Goal: Check status: Check status

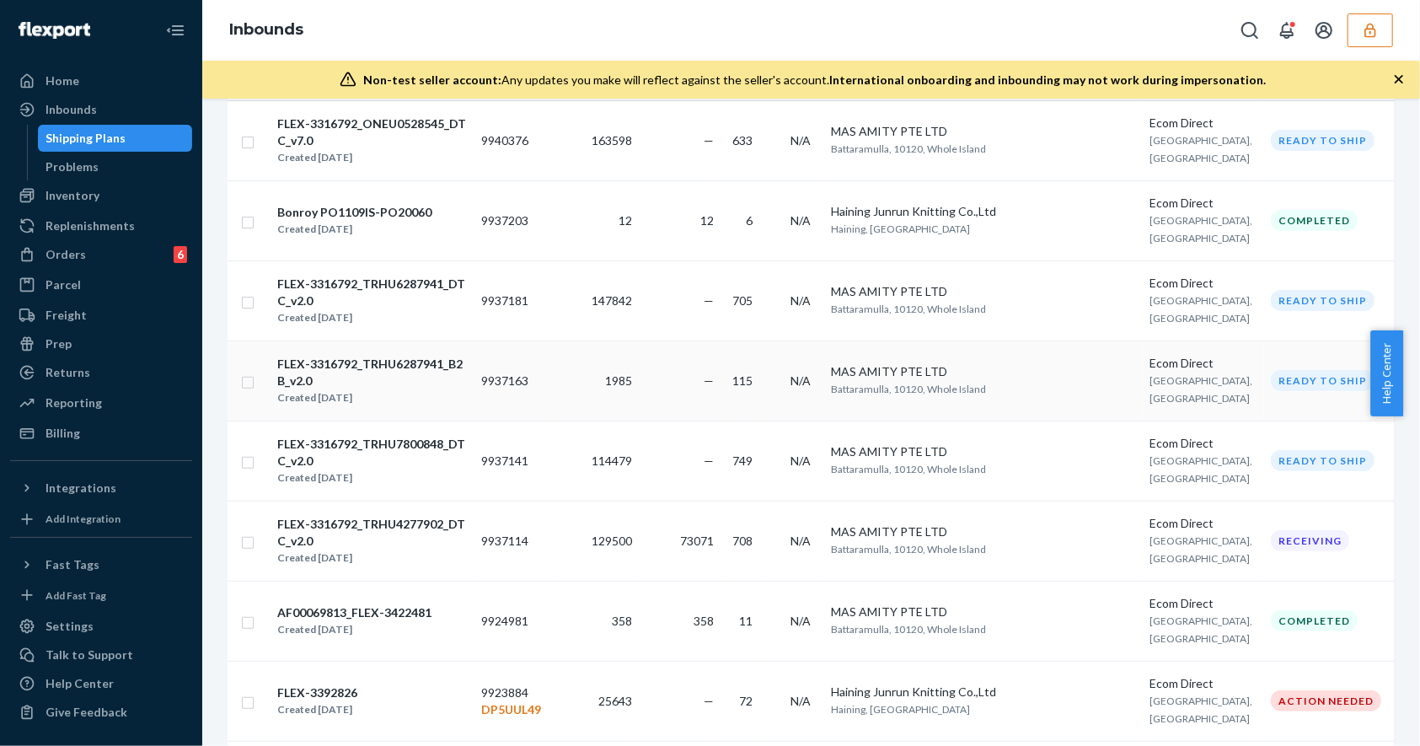
scroll to position [337, 0]
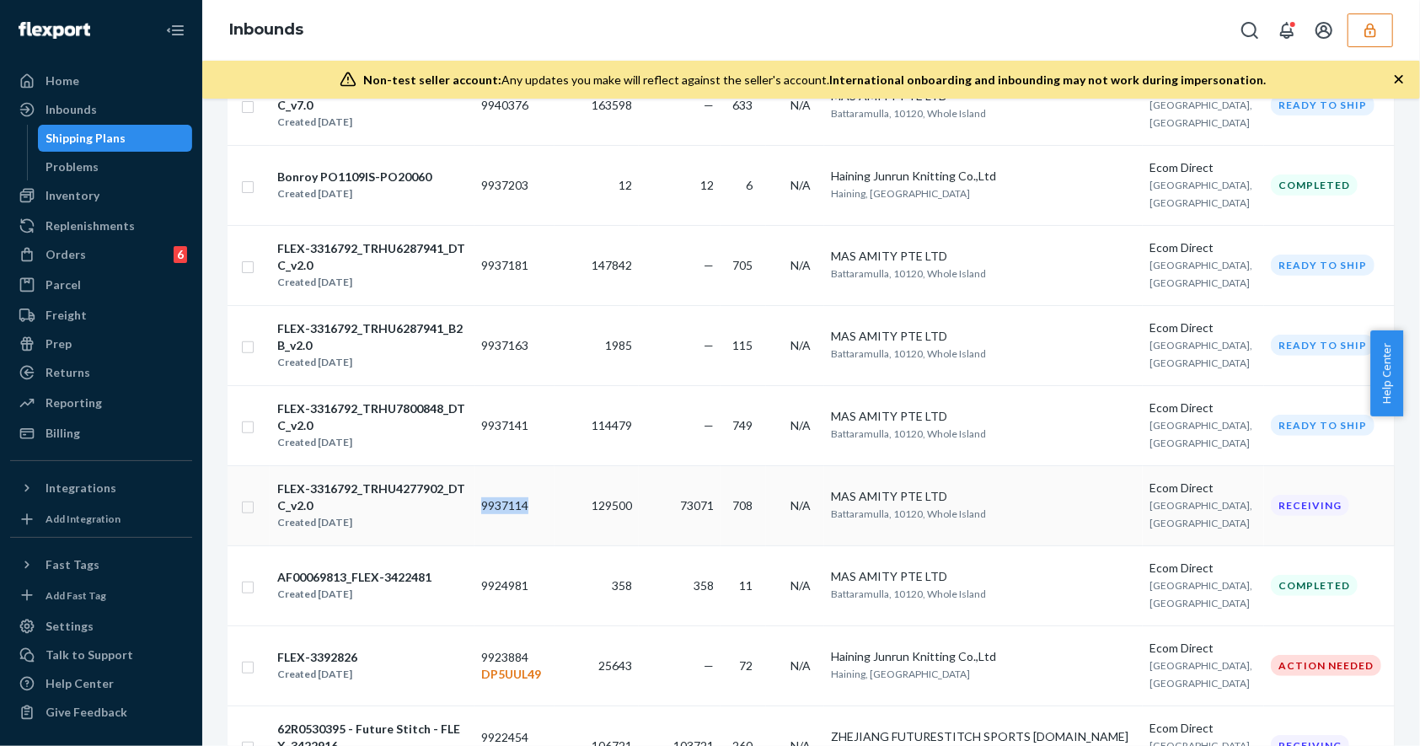
drag, startPoint x: 509, startPoint y: 500, endPoint x: 567, endPoint y: 507, distance: 58.6
click at [555, 507] on td "9937114" at bounding box center [515, 505] width 80 height 80
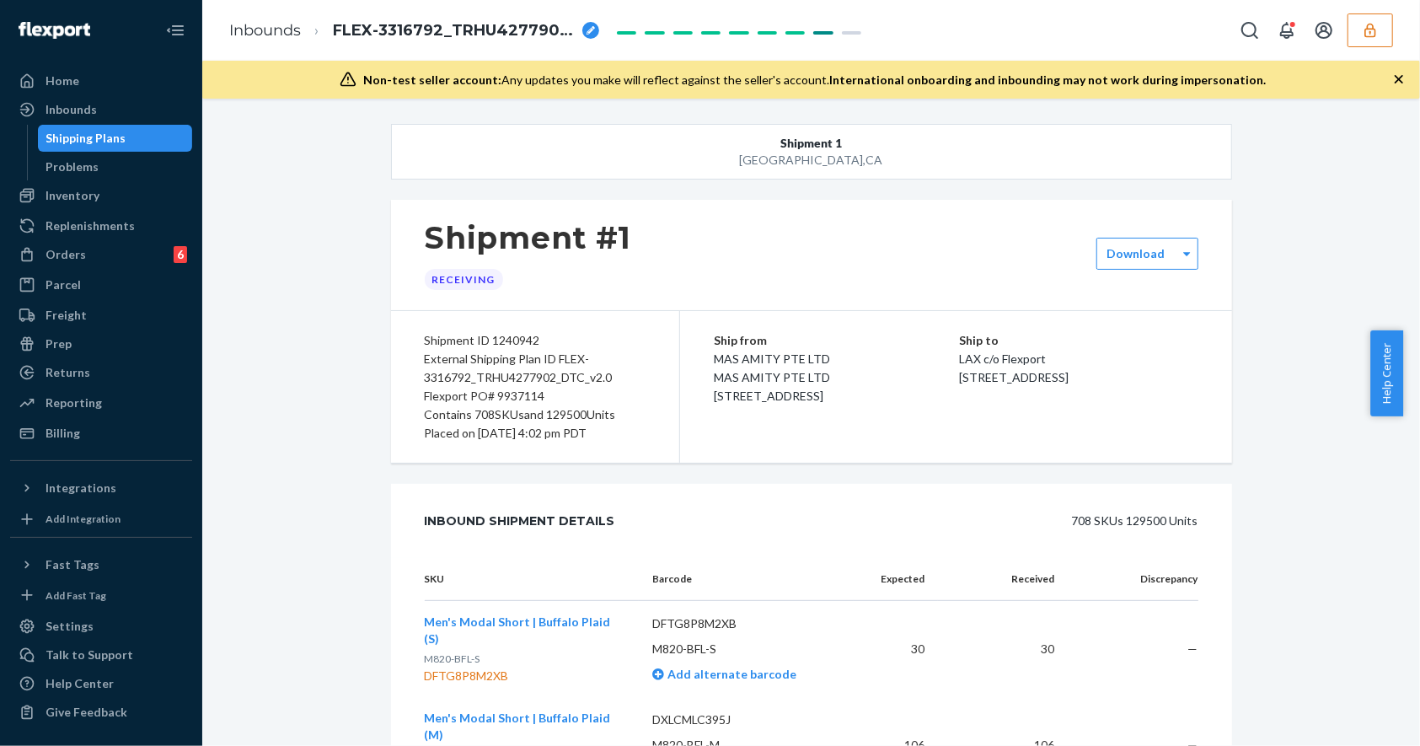
click at [111, 143] on div "Shipping Plans" at bounding box center [86, 138] width 80 height 17
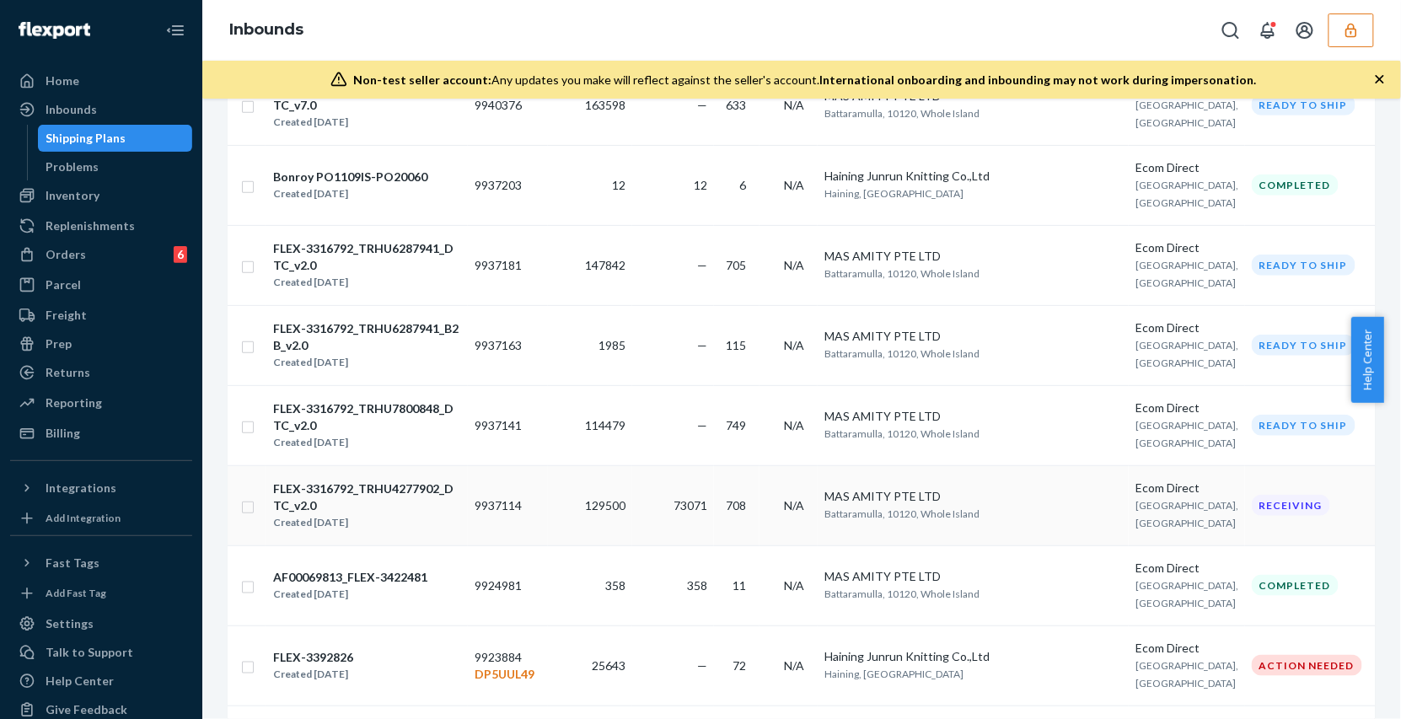
scroll to position [338, 0]
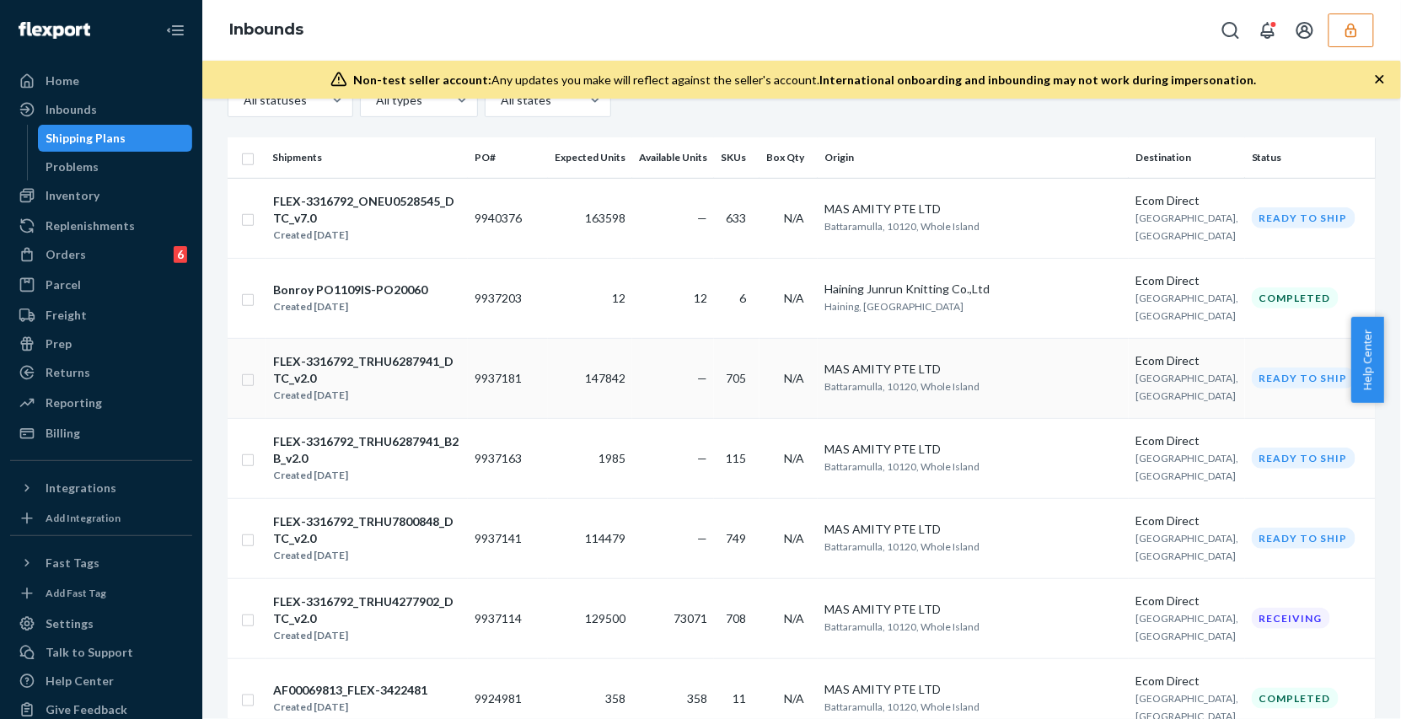
scroll to position [337, 0]
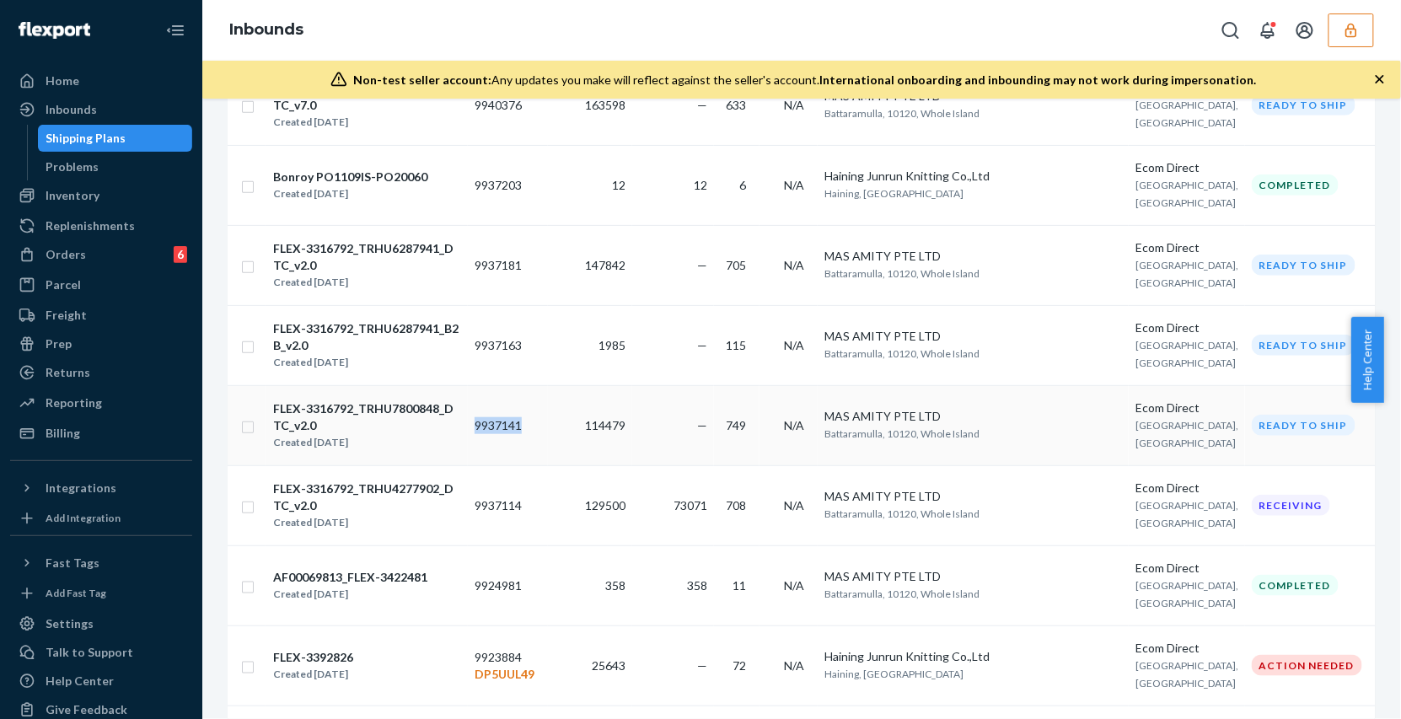
drag, startPoint x: 506, startPoint y: 426, endPoint x: 560, endPoint y: 432, distance: 54.3
click at [548, 432] on td "9937141" at bounding box center [508, 425] width 80 height 80
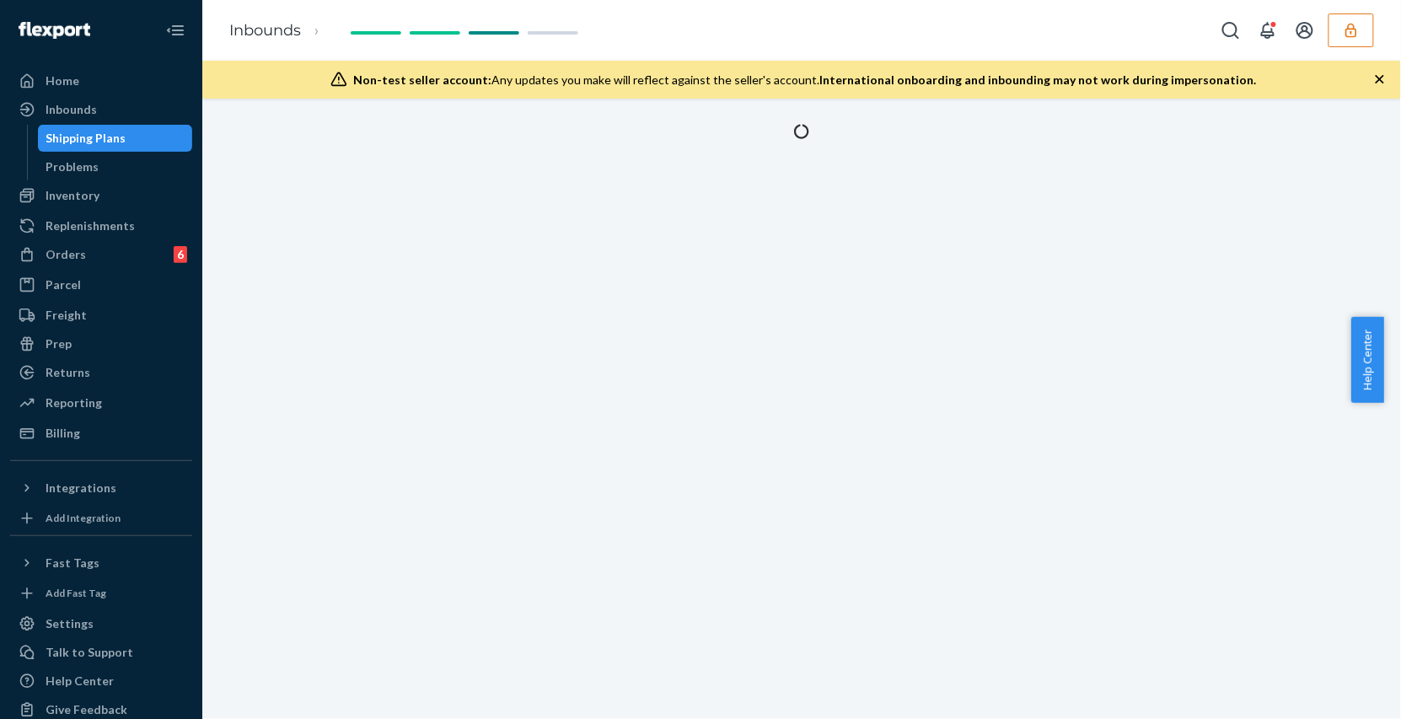
click at [95, 130] on div "Shipping Plans" at bounding box center [86, 138] width 80 height 17
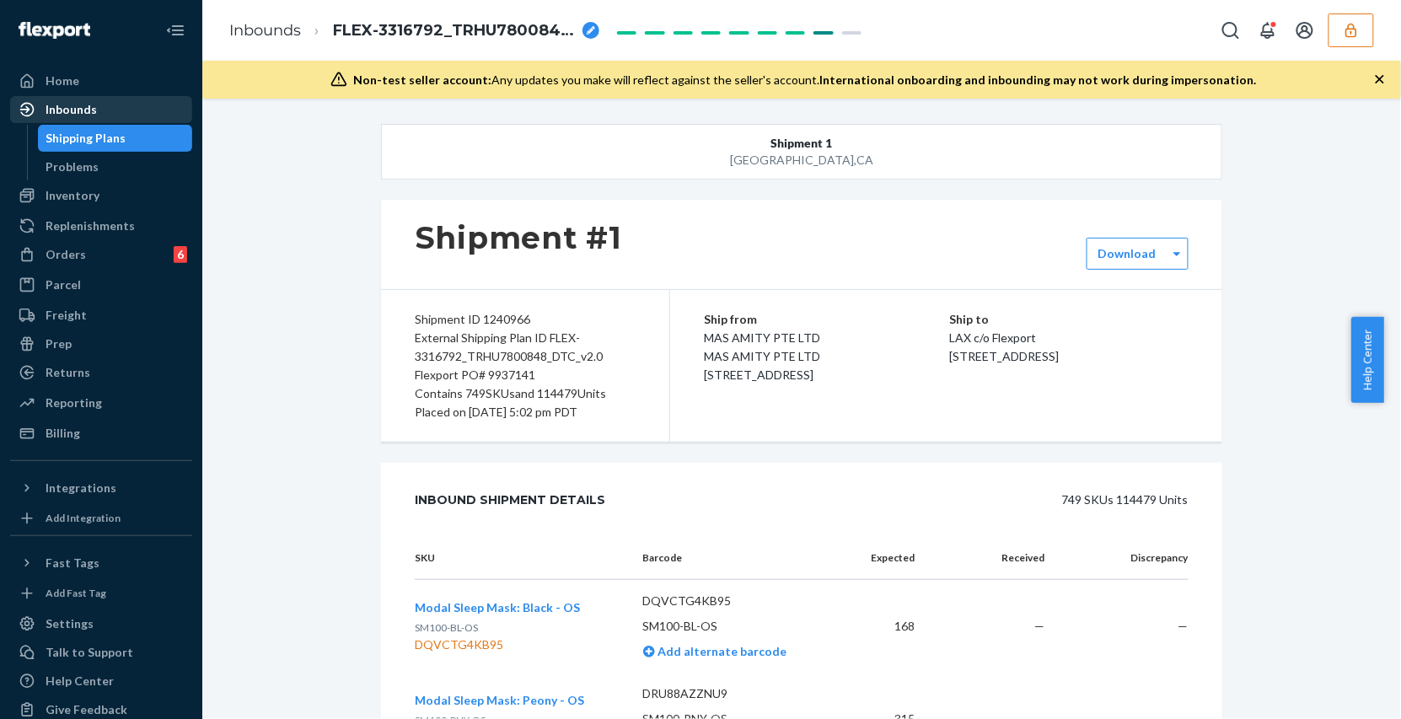
drag, startPoint x: 96, startPoint y: 135, endPoint x: 88, endPoint y: 105, distance: 30.7
click at [96, 135] on div "Shipping Plans" at bounding box center [86, 138] width 80 height 17
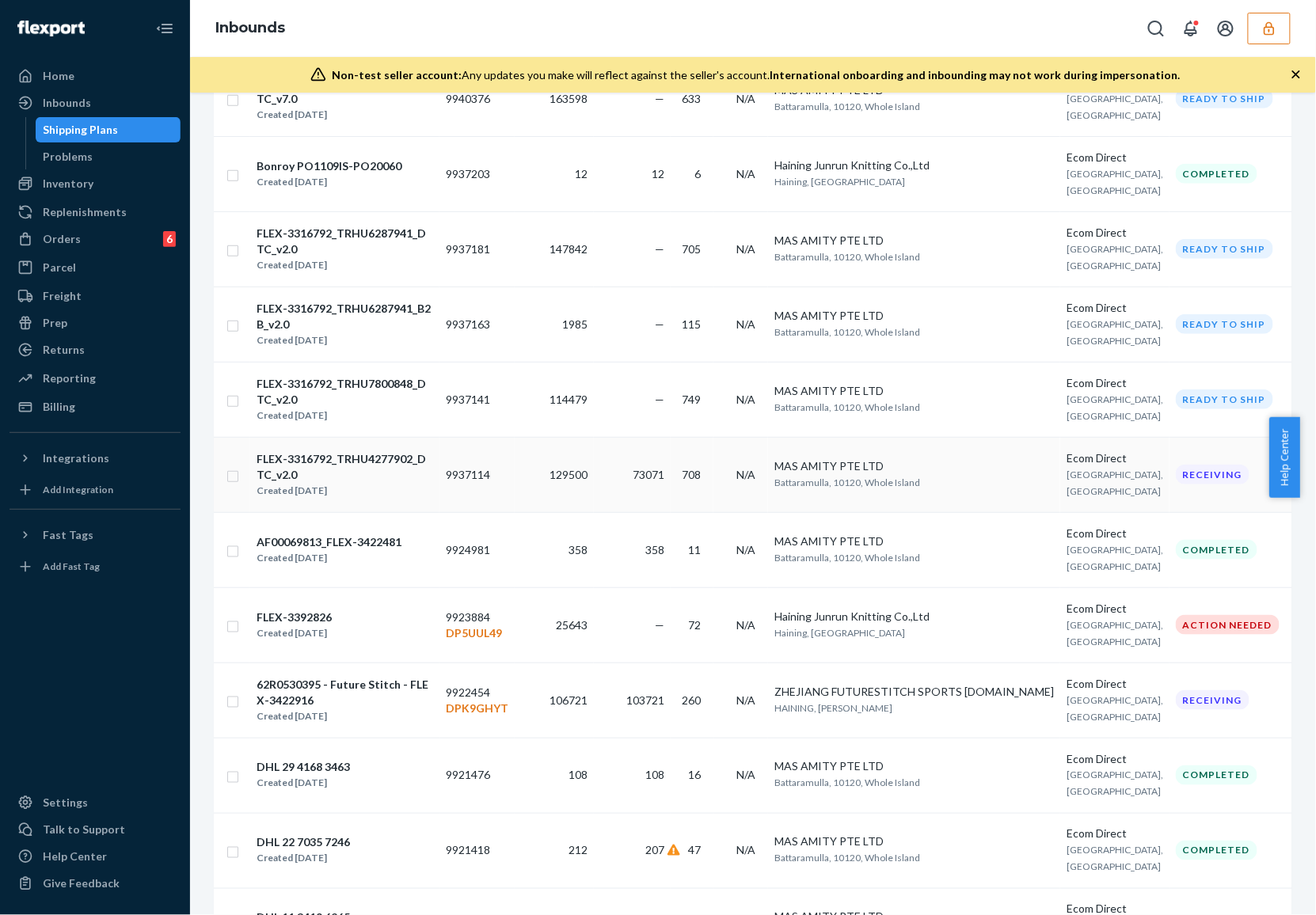
scroll to position [210, 0]
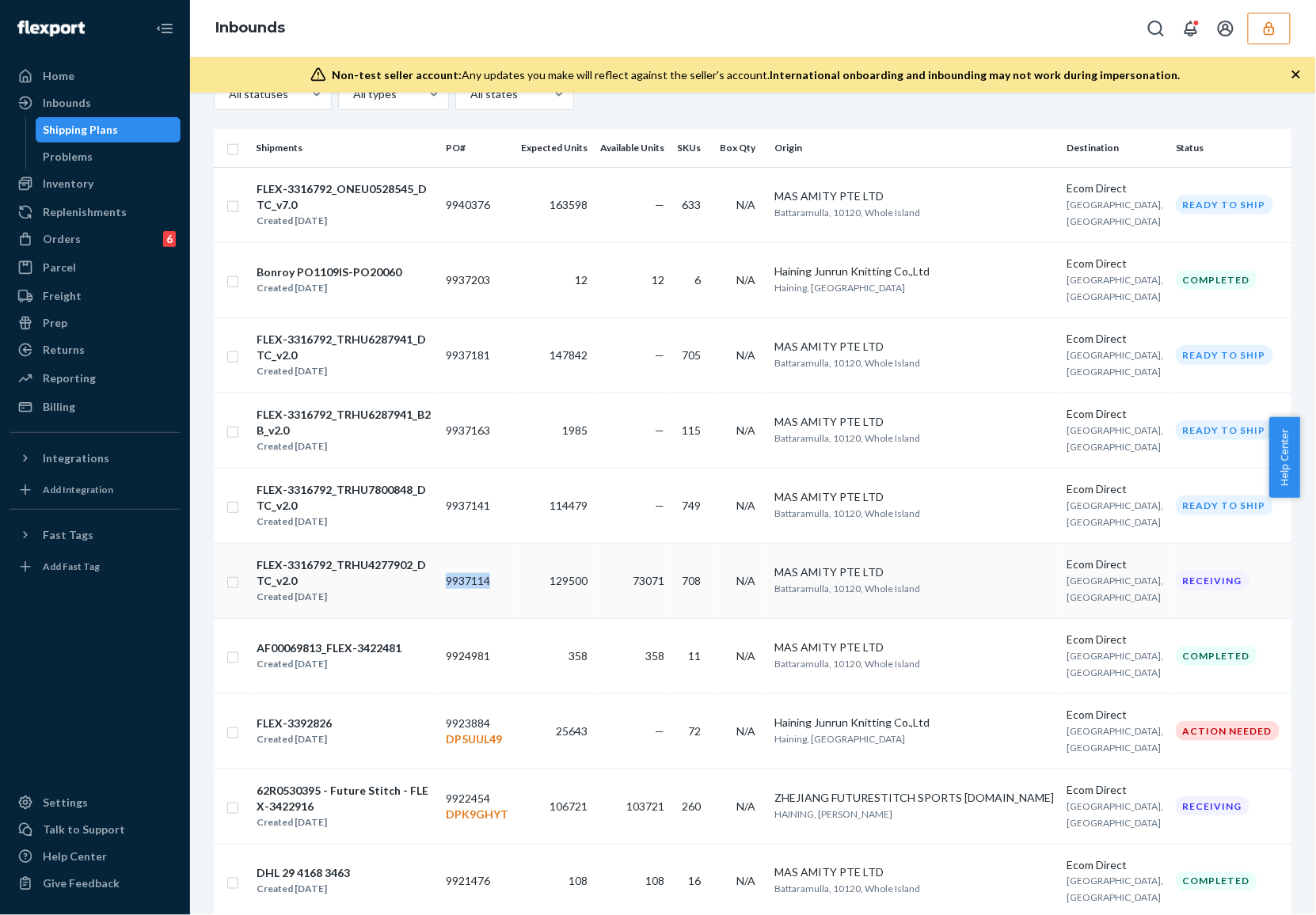
drag, startPoint x: 476, startPoint y: 587, endPoint x: 521, endPoint y: 587, distance: 45.0
click at [515, 587] on td "9937114" at bounding box center [477, 581] width 75 height 75
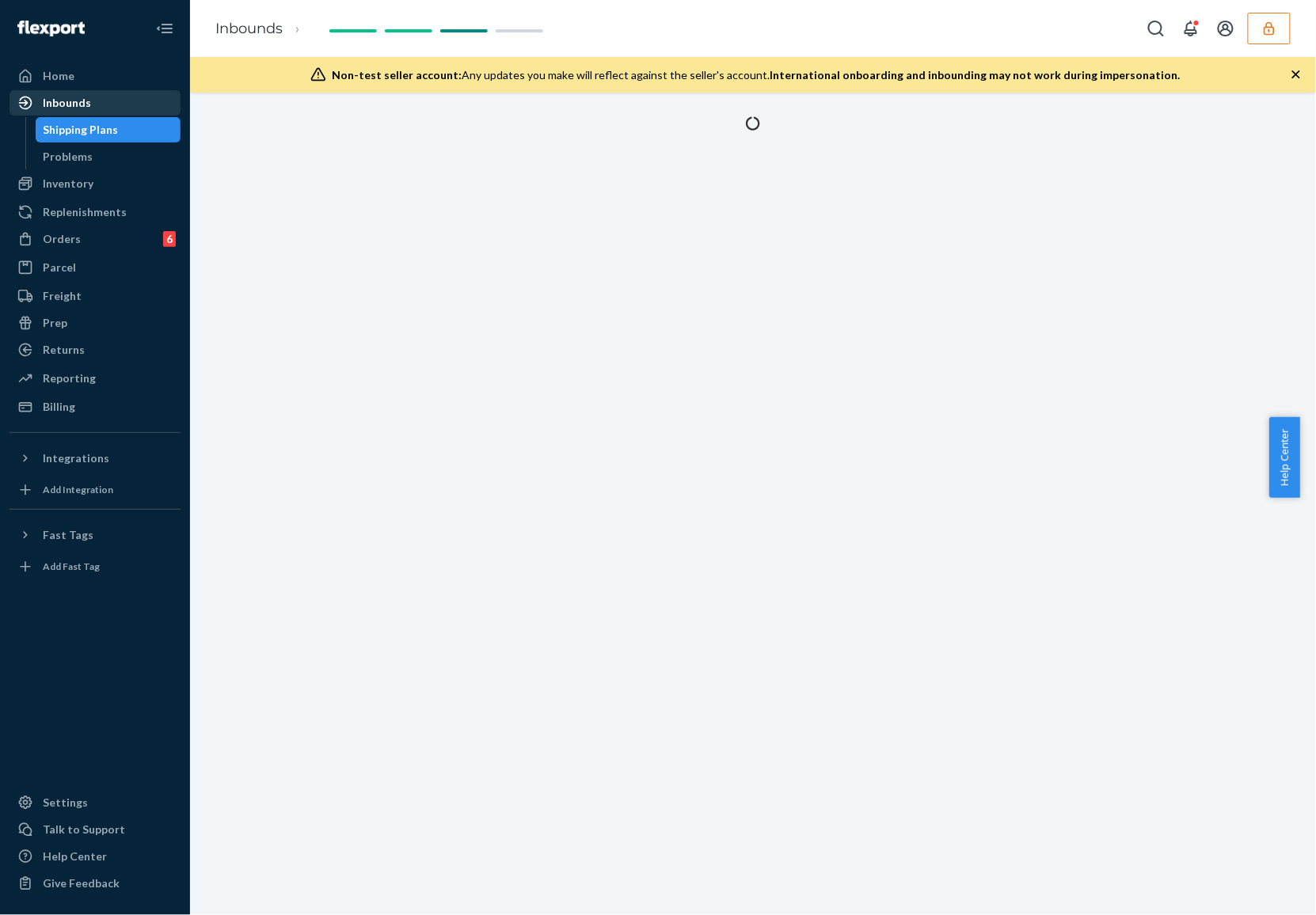
click at [71, 105] on div "Inbounds" at bounding box center [67, 102] width 48 height 16
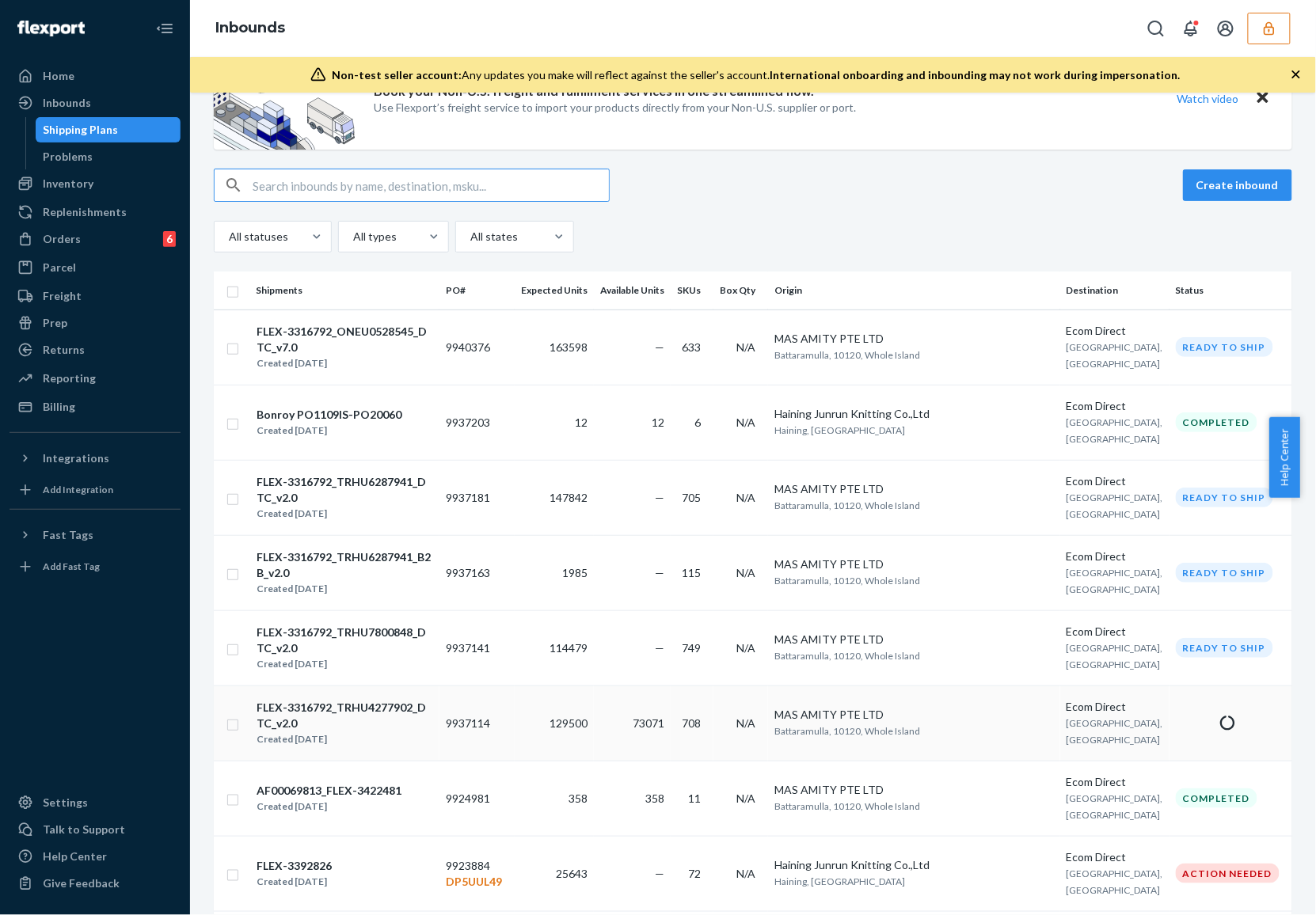
scroll to position [105, 0]
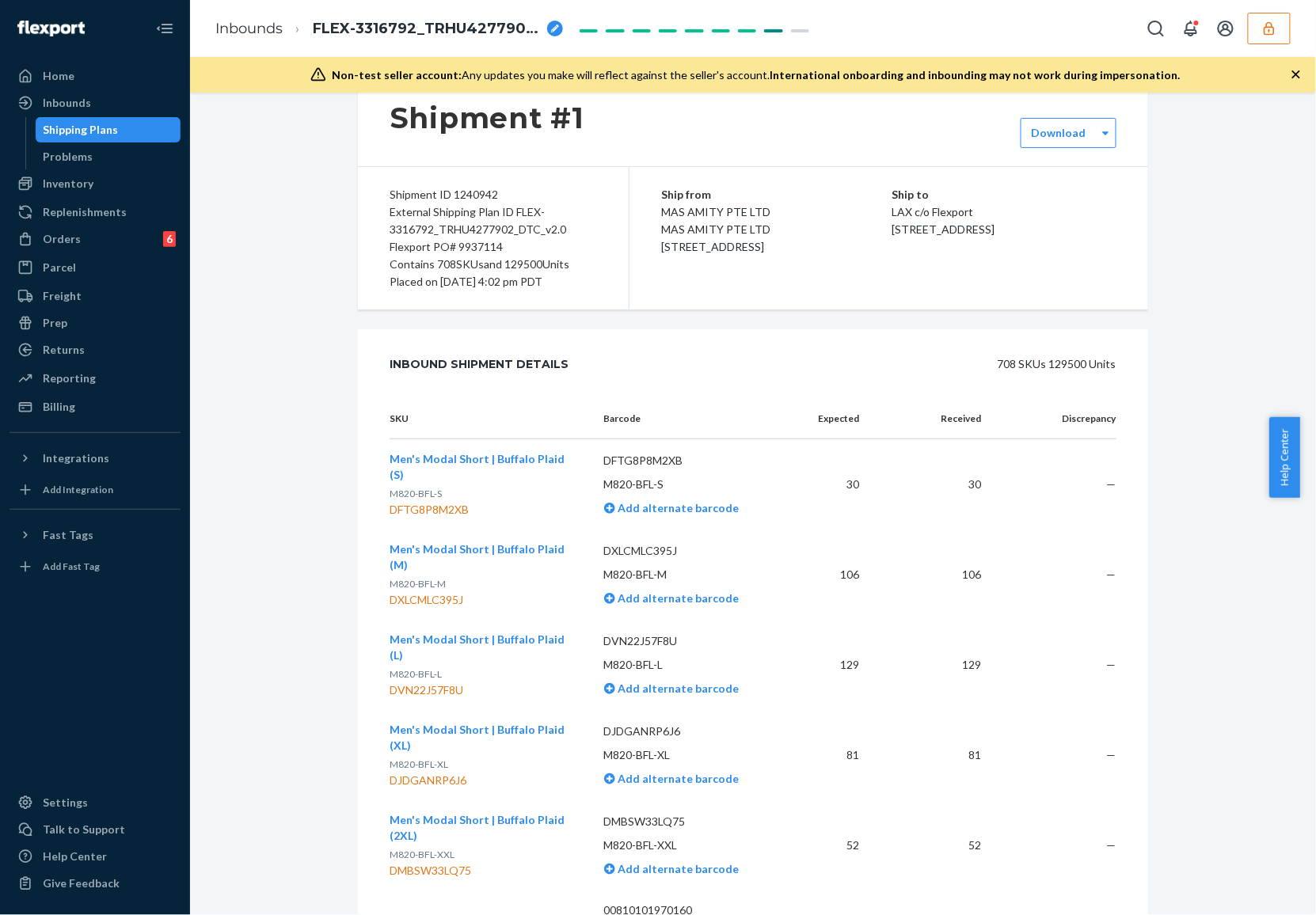
click at [511, 620] on td "Men's Modal Short | Buffalo Plaid (M) M820-BFL-M DXLCMLC395J" at bounding box center [490, 575] width 202 height 90
click at [586, 256] on div "Flexport PO# 9937114" at bounding box center [493, 247] width 208 height 18
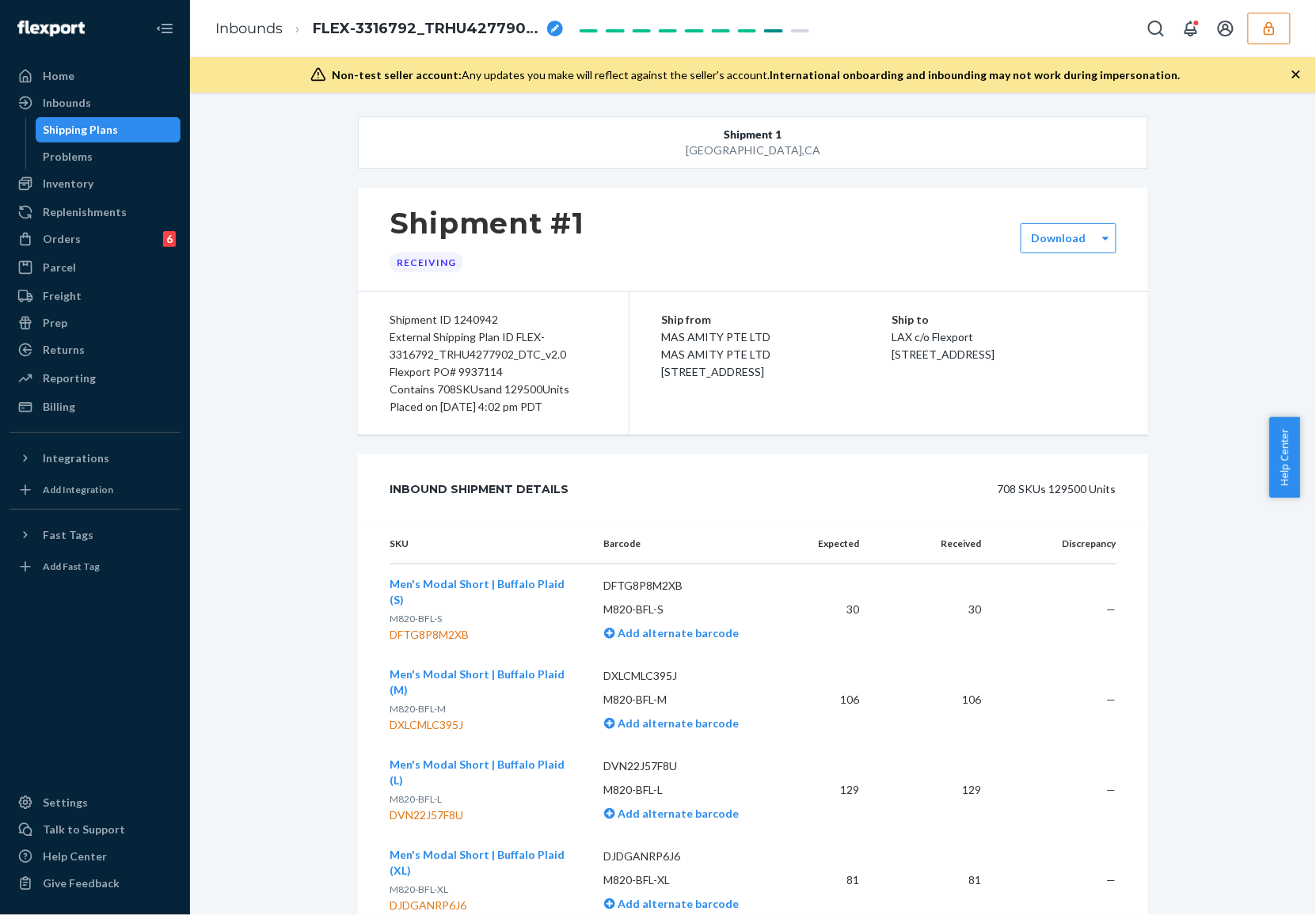
click at [502, 380] on div "Flexport PO# 9937114" at bounding box center [493, 372] width 208 height 18
click at [60, 127] on div "Shipping Plans" at bounding box center [81, 130] width 75 height 16
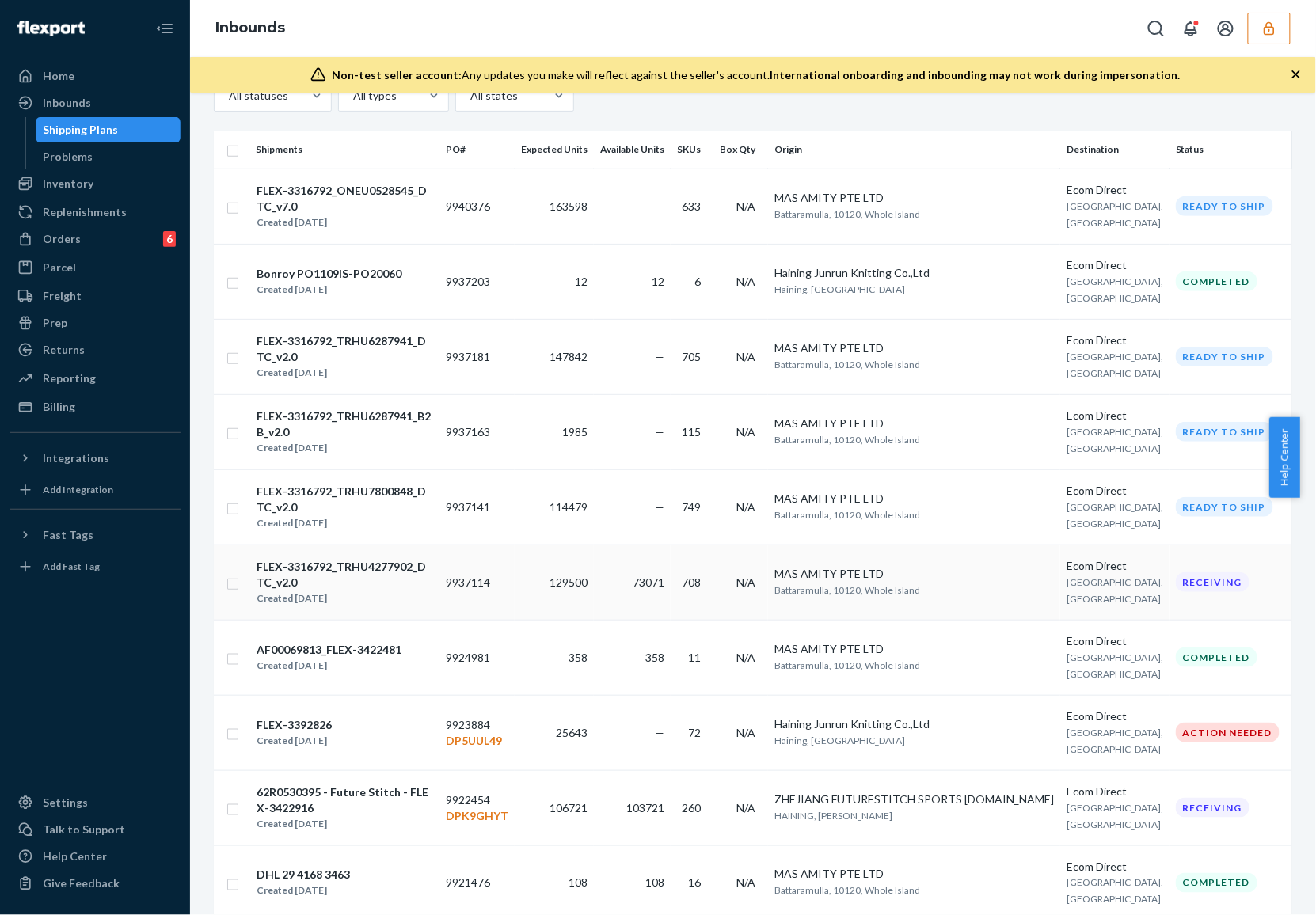
scroll to position [210, 0]
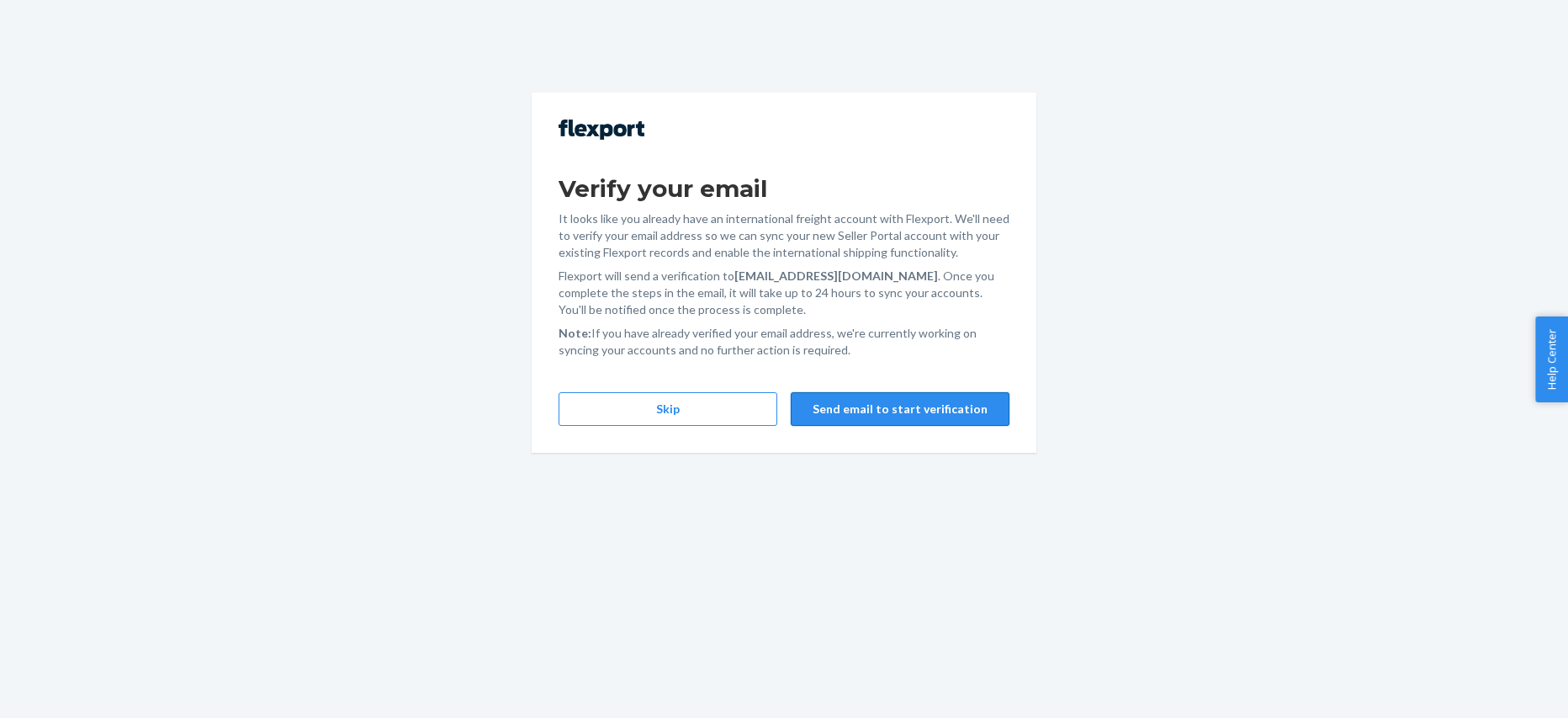
click at [930, 388] on div "Verify your email It looks like you already have an international freight accou…" at bounding box center [784, 273] width 505 height 360
click at [930, 404] on button "Send email to start verification" at bounding box center [899, 409] width 219 height 34
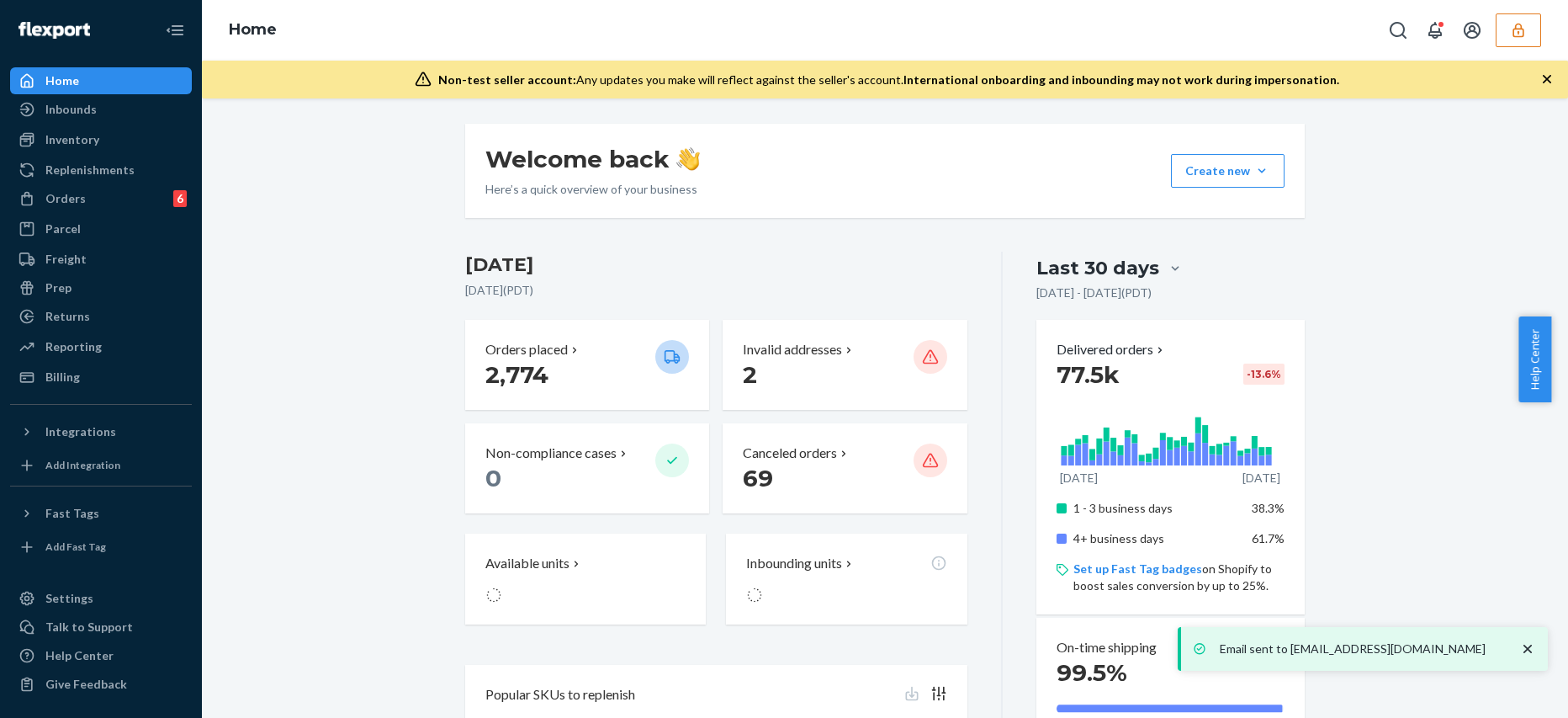
click at [1508, 35] on button "button" at bounding box center [1519, 30] width 46 height 34
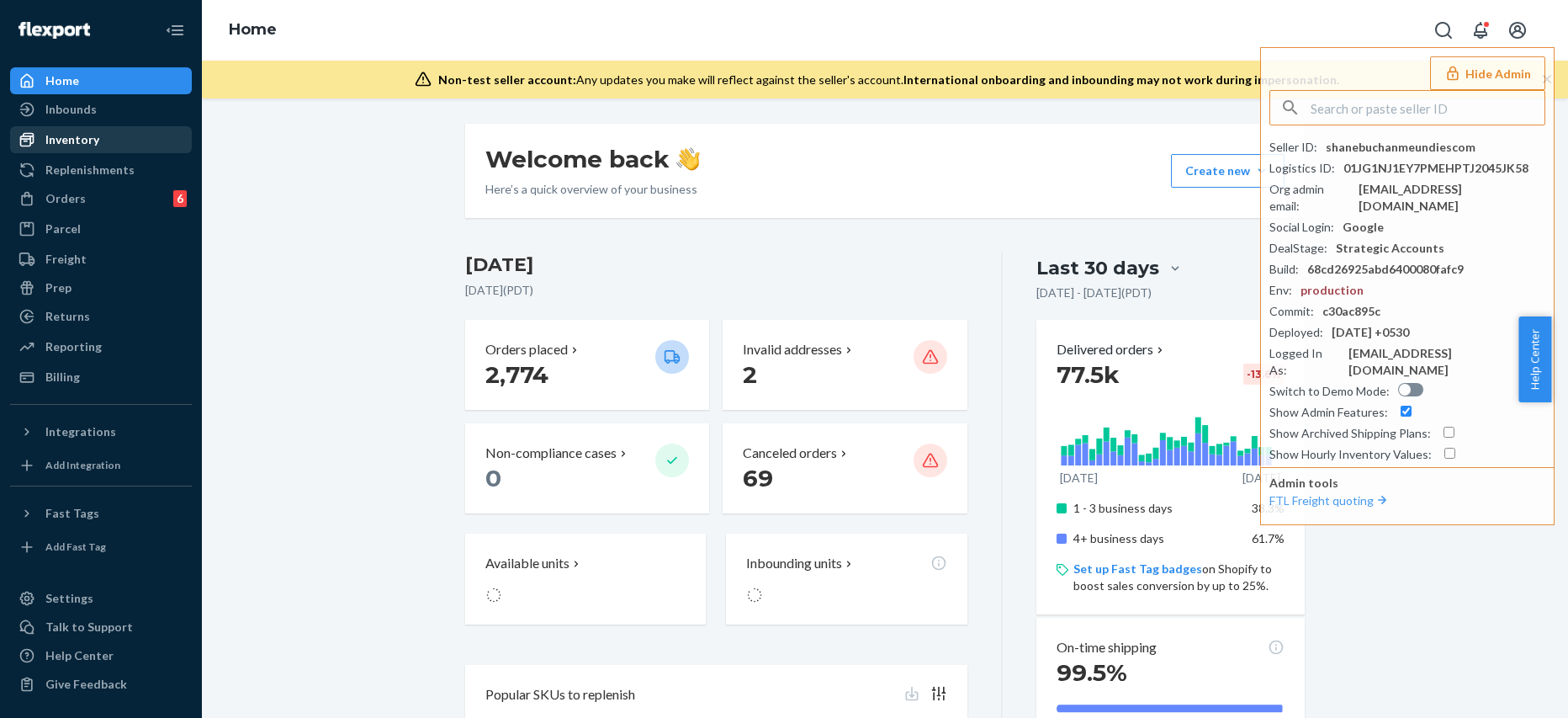
click at [115, 142] on div "Inventory" at bounding box center [101, 140] width 179 height 24
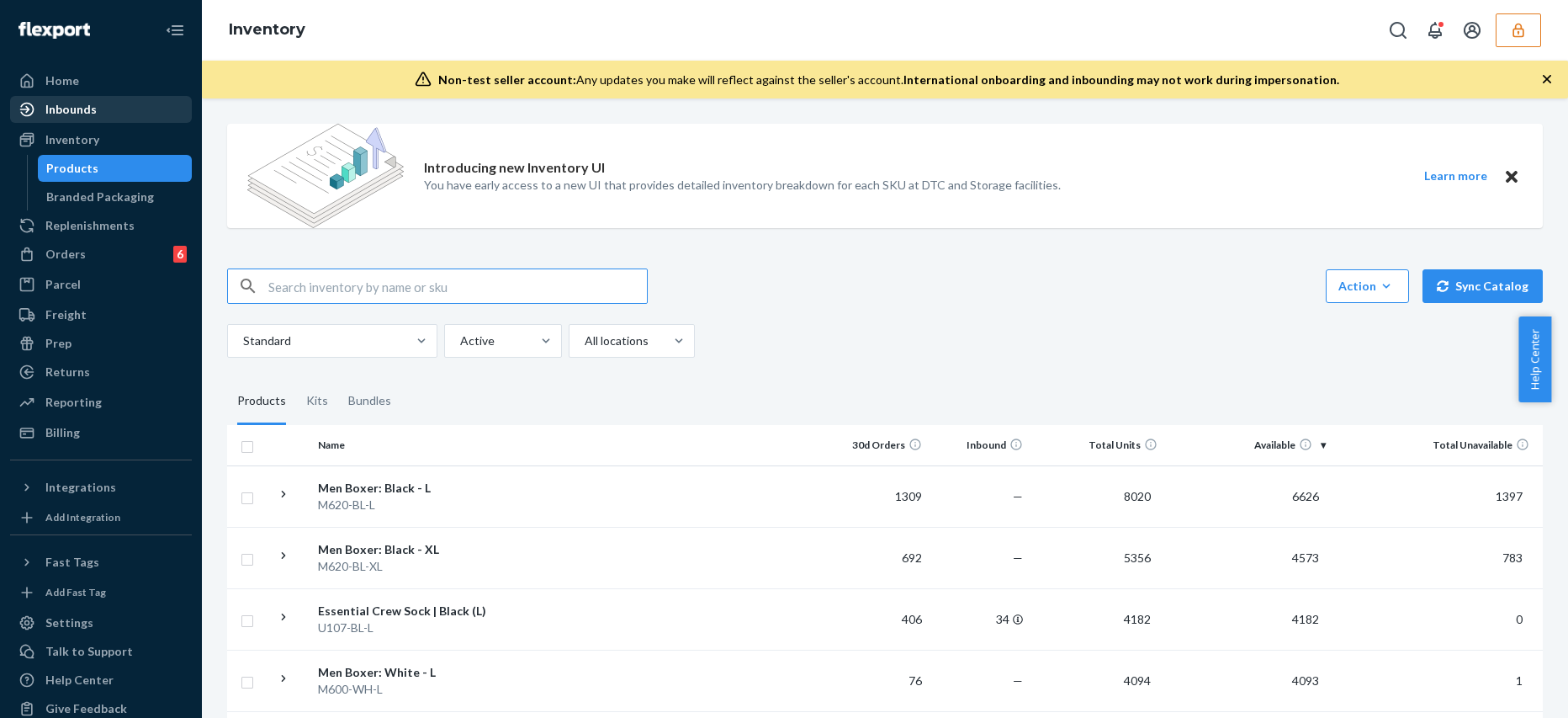
click at [82, 112] on div "Inbounds" at bounding box center [71, 109] width 51 height 17
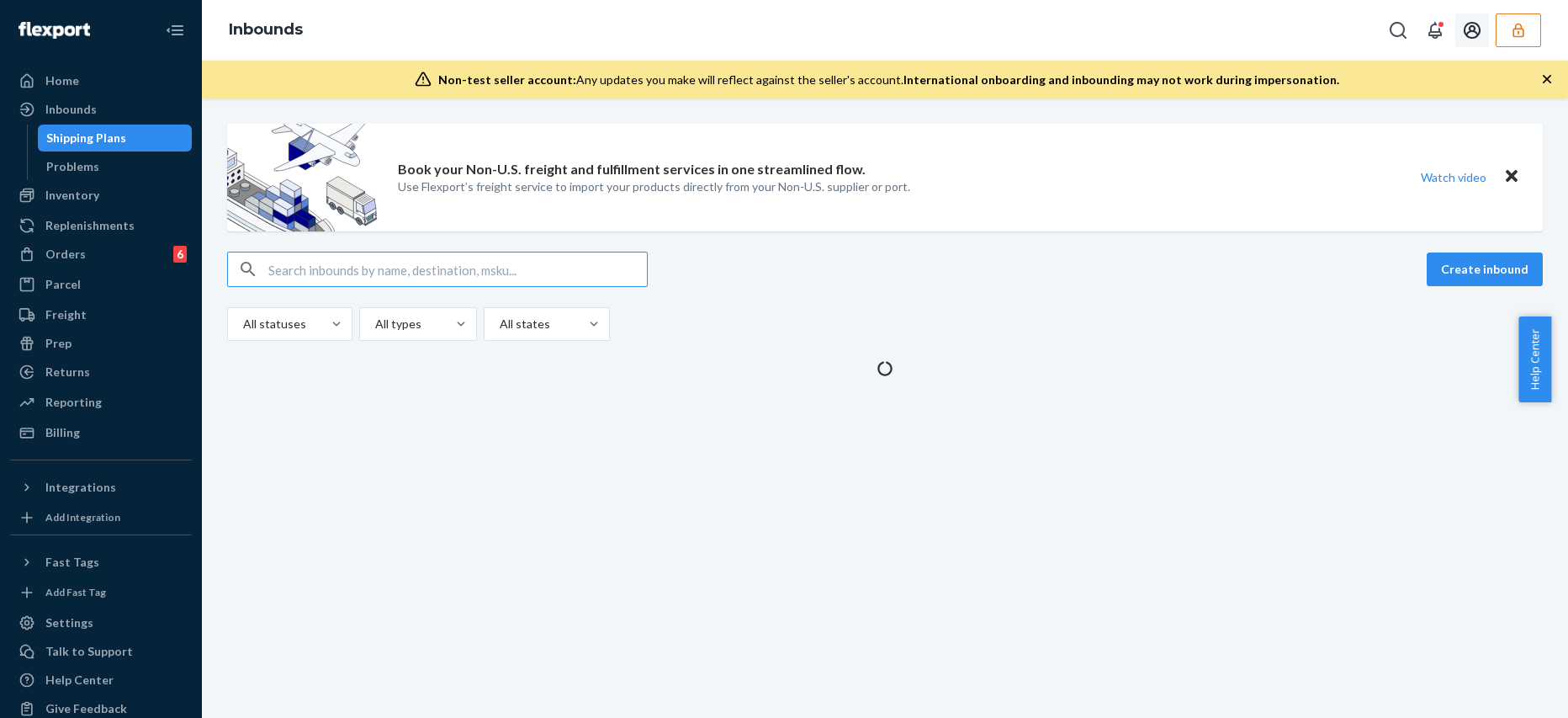
click at [1529, 19] on button "button" at bounding box center [1519, 30] width 46 height 34
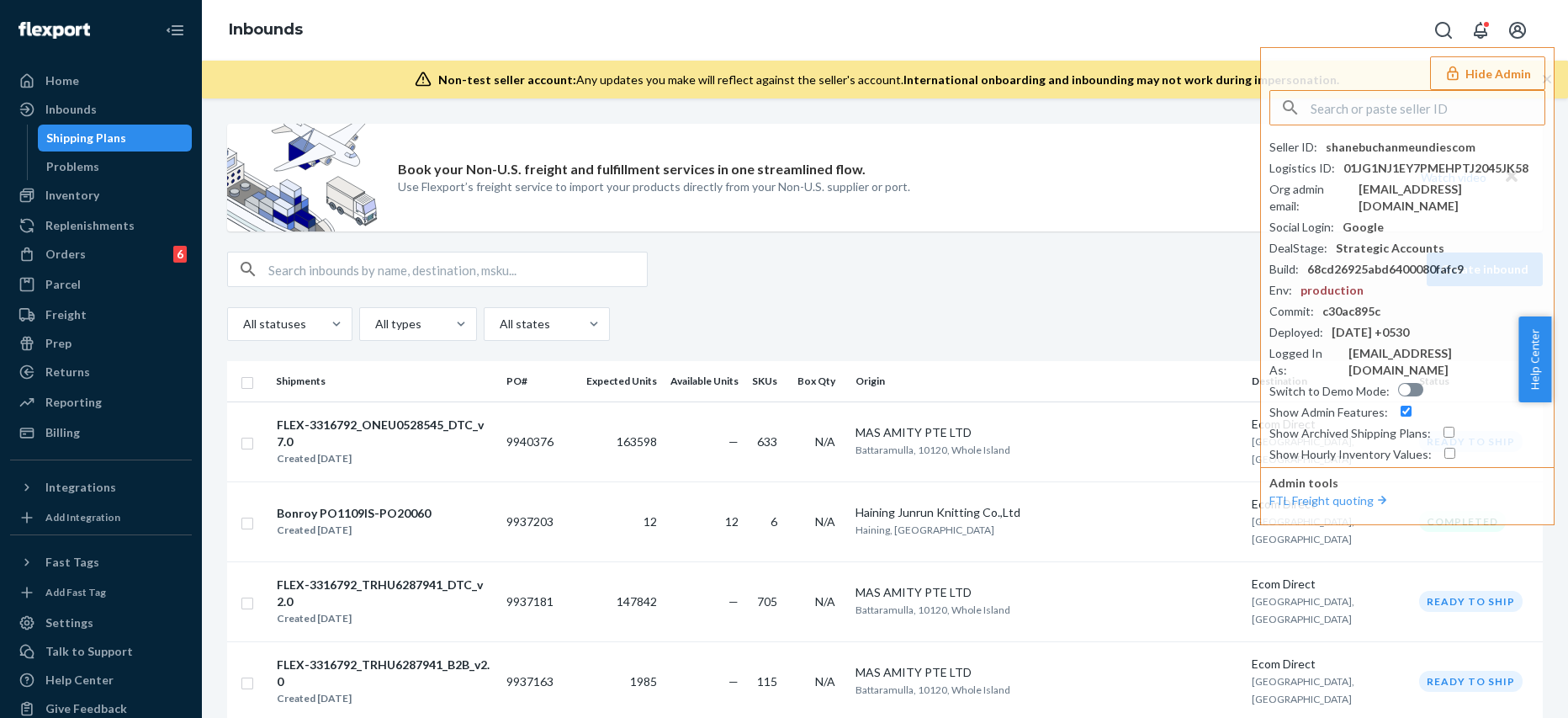
click at [1116, 147] on div "Book your Non-U.S. freight and fulfillment services in one streamlined flow. Us…" at bounding box center [885, 178] width 1315 height 108
click at [1280, 31] on div "Inbounds Hide Admin Seller ID : shanebuchanmeundiescom Logistics ID : 01JG1NJ1E…" at bounding box center [884, 30] width 1366 height 61
click at [1145, 186] on div "Book your Non-U.S. freight and fulfillment services in one streamlined flow. Us…" at bounding box center [885, 178] width 1315 height 108
click at [1047, 164] on div "Book your Non-U.S. freight and fulfillment services in one streamlined flow. Us…" at bounding box center [885, 178] width 1315 height 108
click at [1148, 32] on div "Inbounds Hide Admin Seller ID : shanebuchanmeundiescom Logistics ID : 01JG1NJ1E…" at bounding box center [884, 30] width 1366 height 61
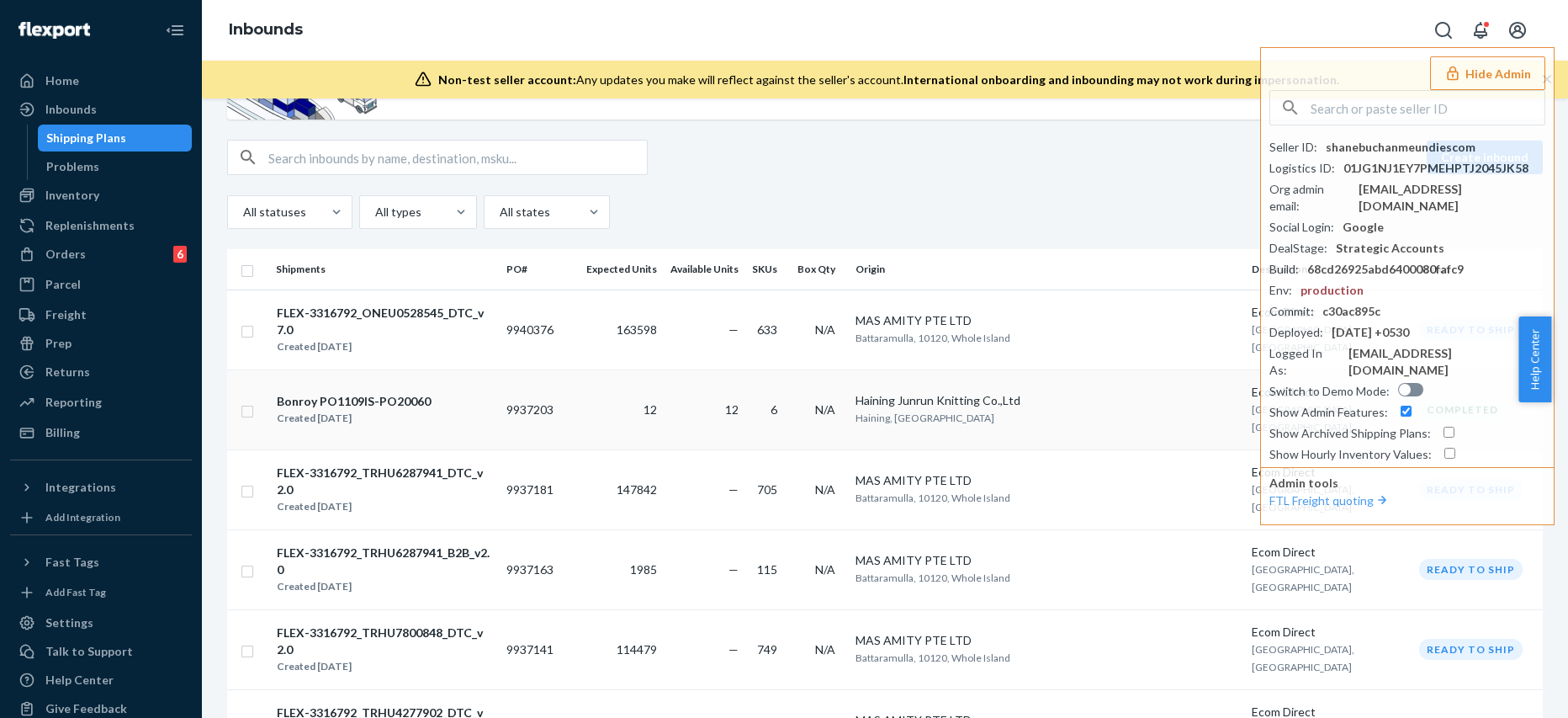
scroll to position [224, 0]
